Goal: Transaction & Acquisition: Purchase product/service

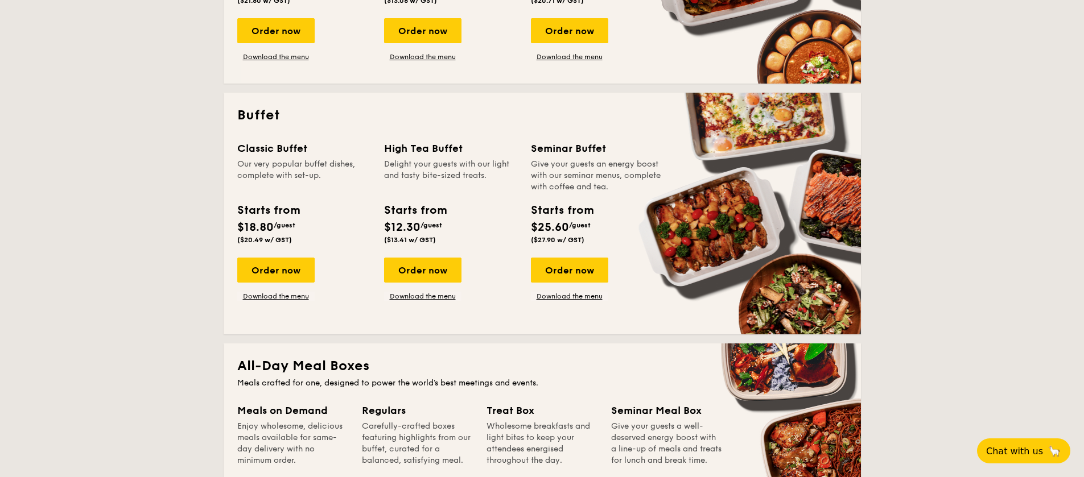
scroll to position [424, 0]
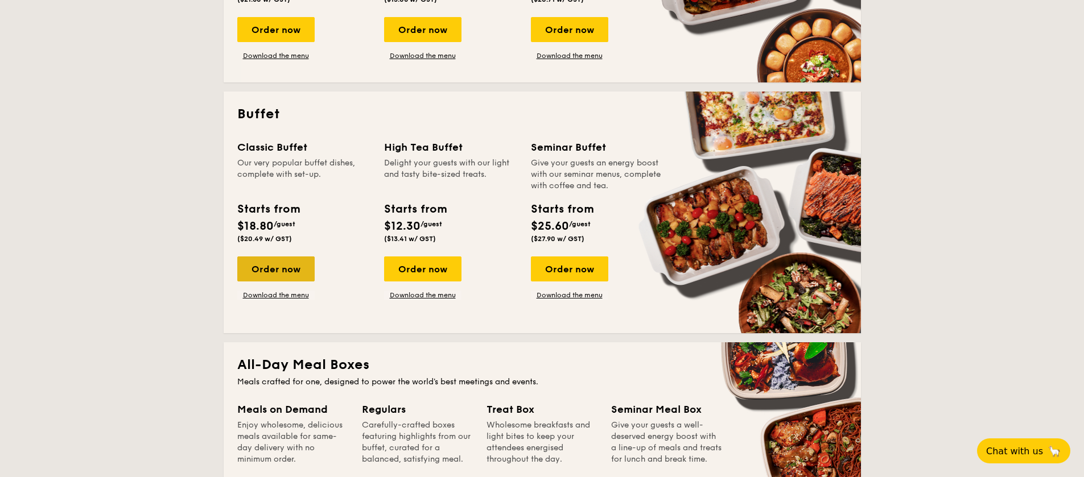
click at [291, 282] on div "Order now" at bounding box center [275, 269] width 77 height 25
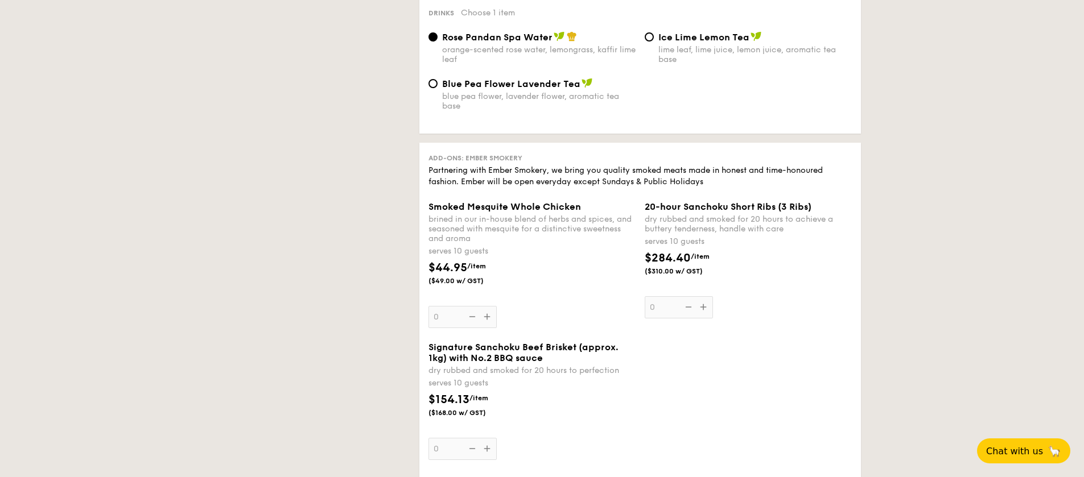
scroll to position [307, 0]
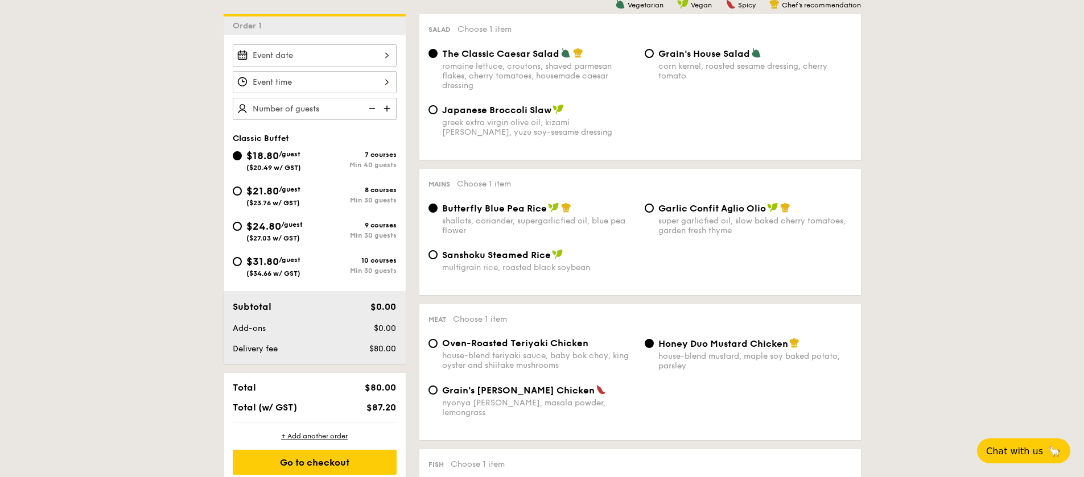
click at [316, 233] on div "Min 30 guests" at bounding box center [356, 236] width 82 height 8
click at [242, 231] on input "$24.80 /guest ($27.03 w/ GST) 9 courses Min 30 guests" at bounding box center [237, 226] width 9 height 9
radio input "true"
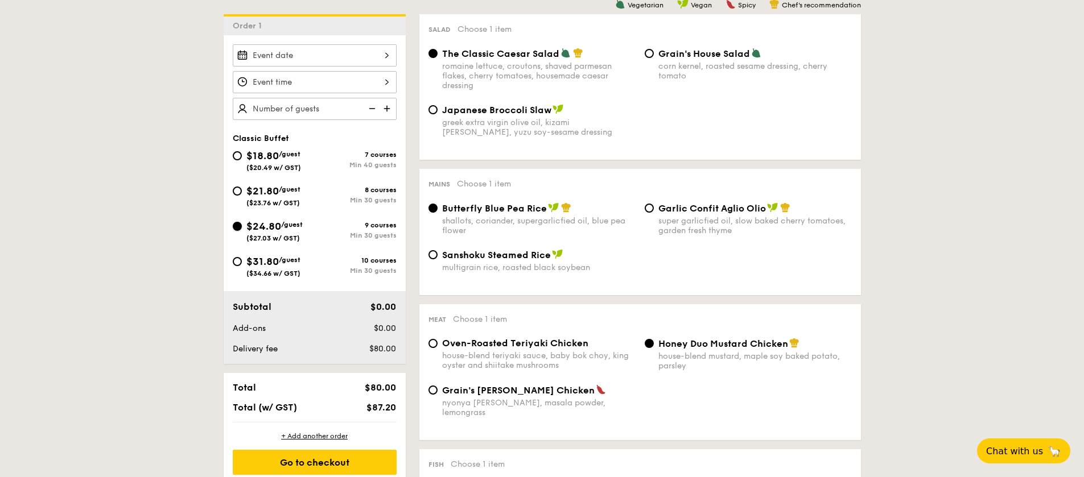
radio input "true"
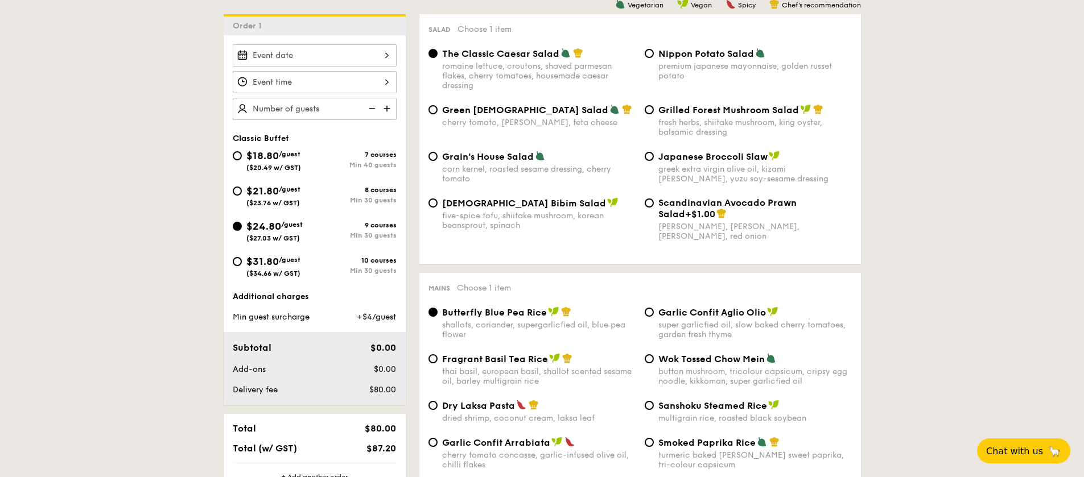
click at [269, 224] on span "$24.80" at bounding box center [263, 226] width 35 height 13
click at [242, 224] on input "$24.80 /guest ($27.03 w/ GST) 9 courses Min 30 guests" at bounding box center [237, 226] width 9 height 9
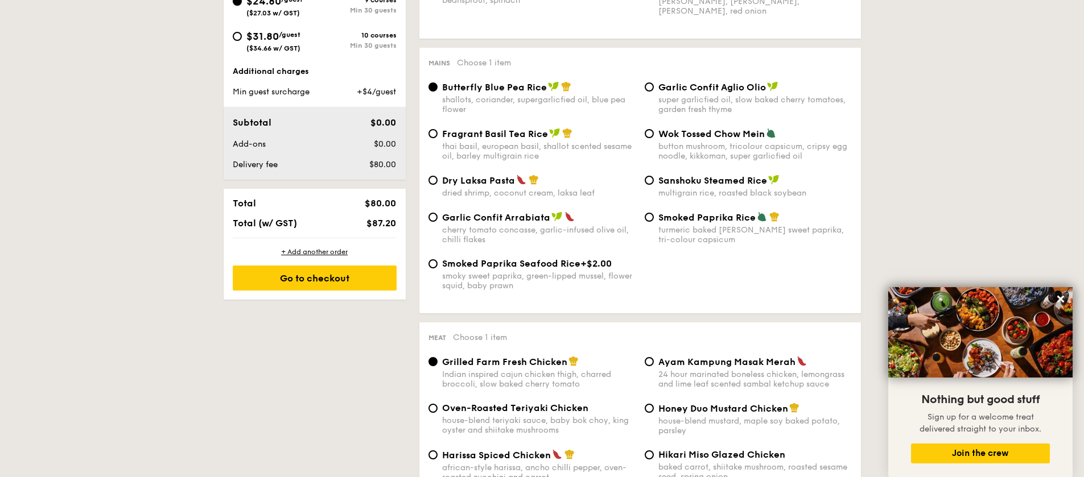
scroll to position [530, 0]
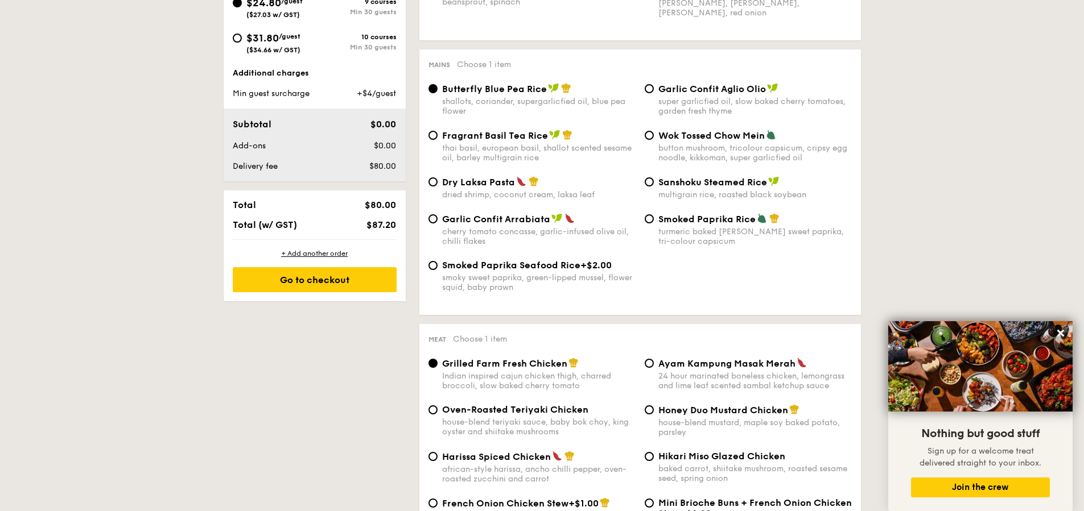
click at [548, 204] on div "Dry Laksa Pasta dried shrimp, coconut cream, laksa leaf Sanshoku Steamed Rice m…" at bounding box center [640, 194] width 432 height 37
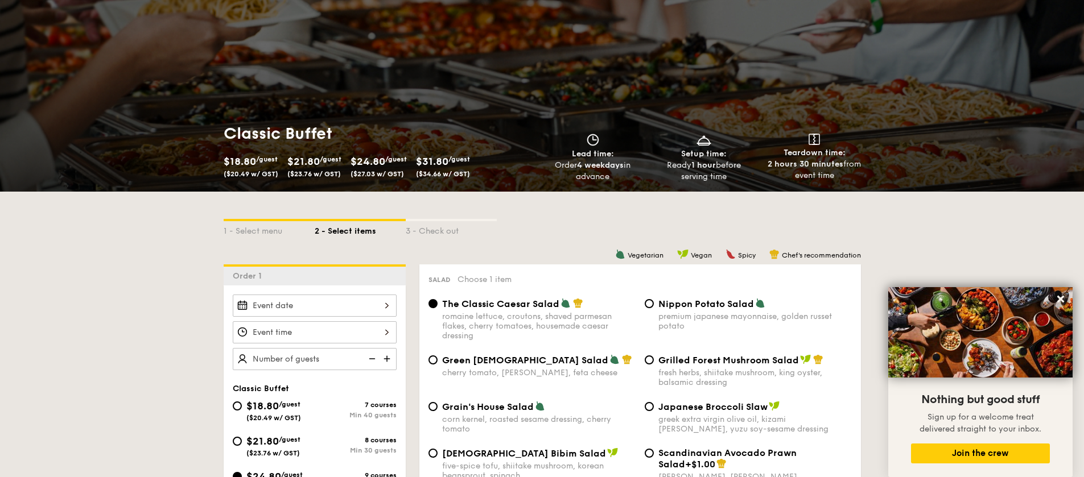
scroll to position [0, 0]
